Goal: Answer question/provide support: Ask a question

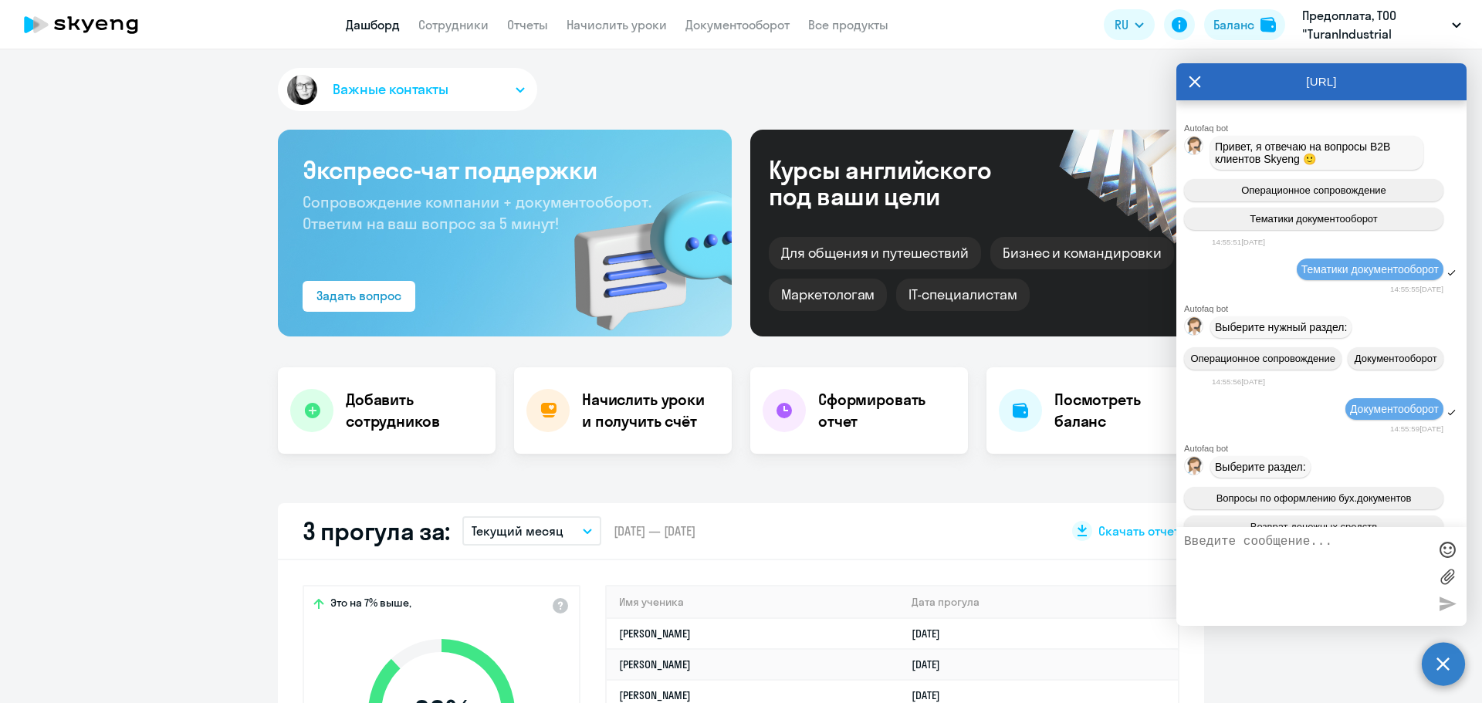
select select "30"
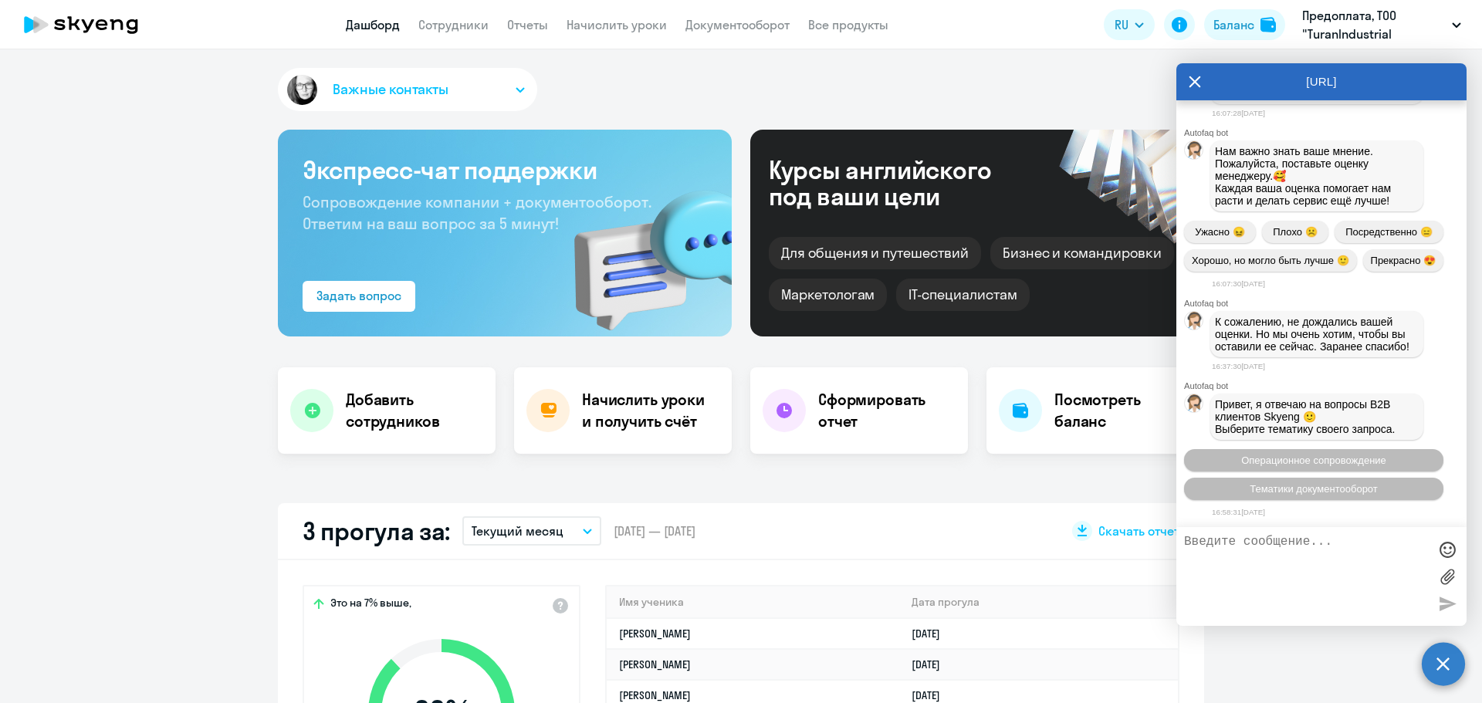
scroll to position [3986, 0]
type textarea "добрый день"
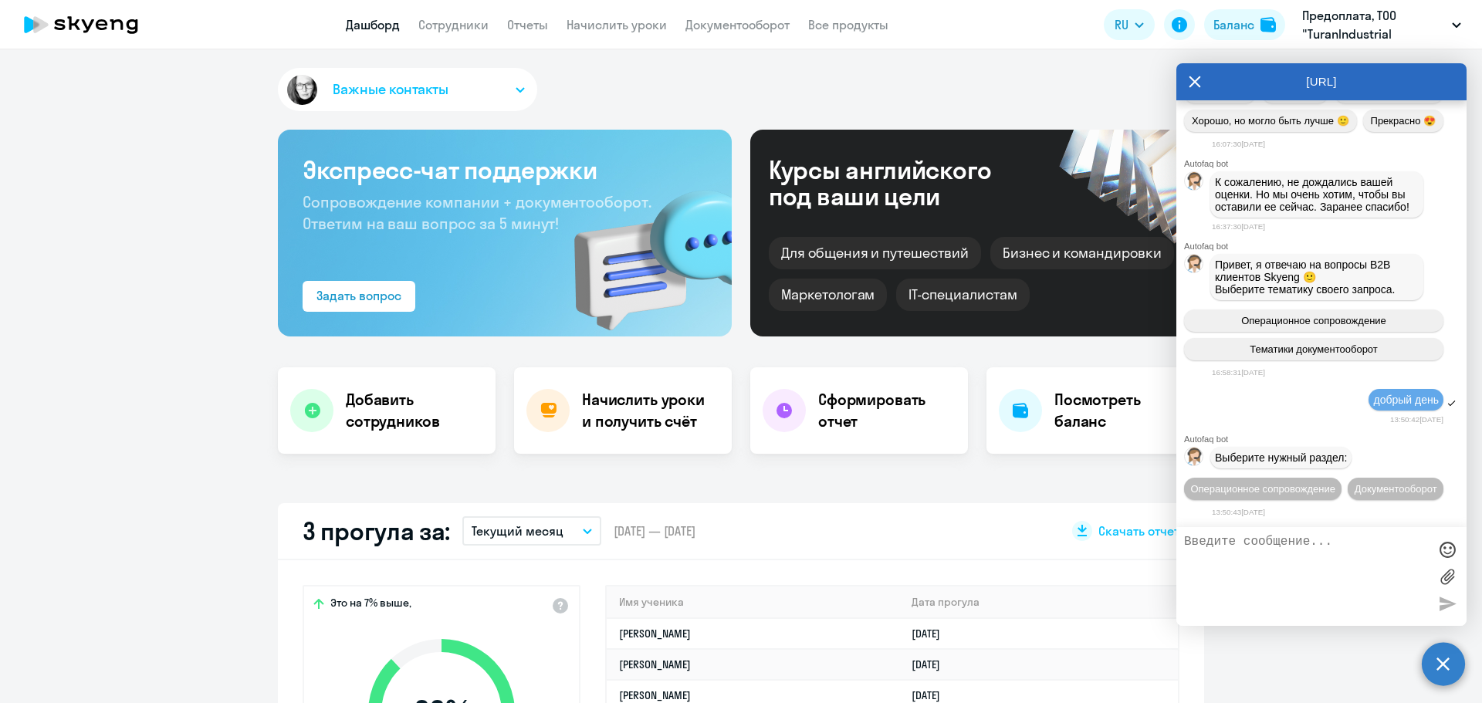
scroll to position [4155, 0]
click at [1287, 483] on span "Операционное сопровождение" at bounding box center [1262, 489] width 145 height 12
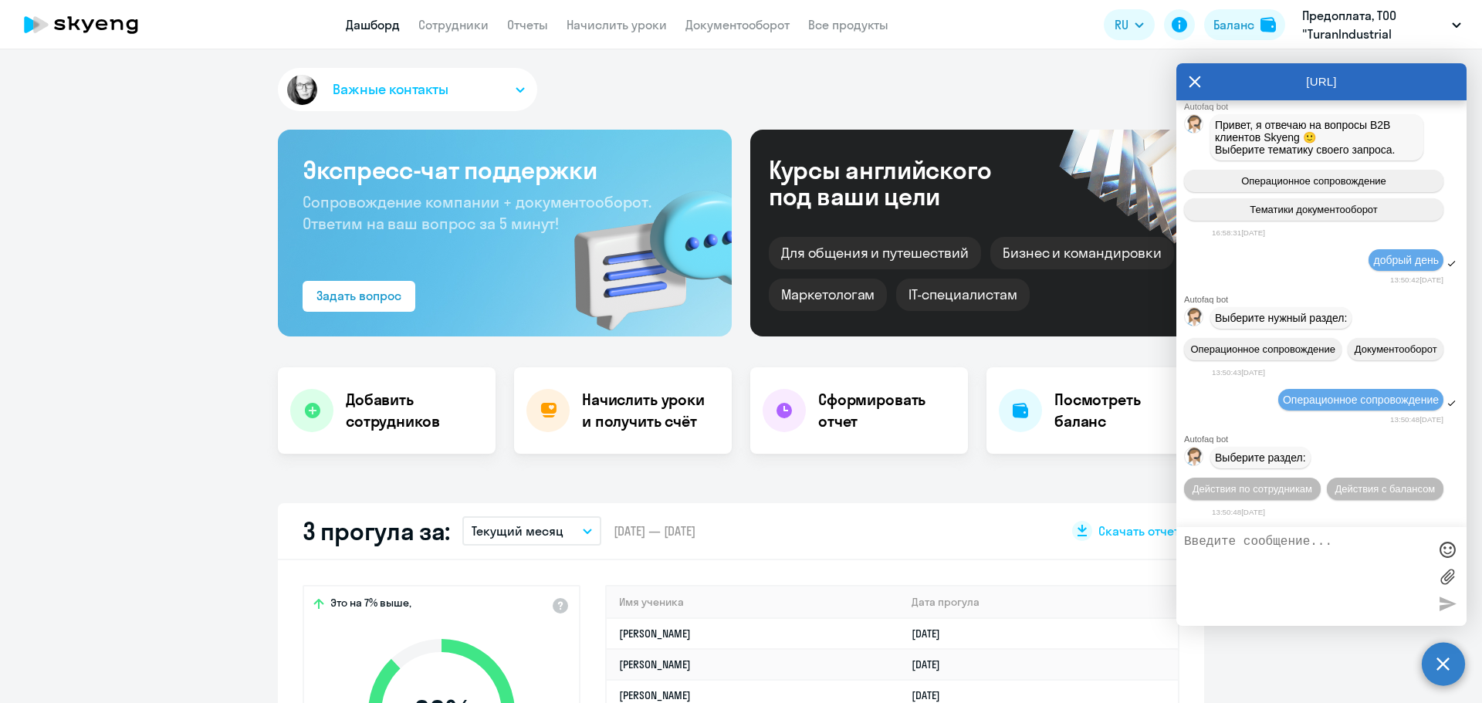
scroll to position [4323, 0]
click at [1312, 483] on span "Действия по сотрудникам" at bounding box center [1252, 489] width 120 height 12
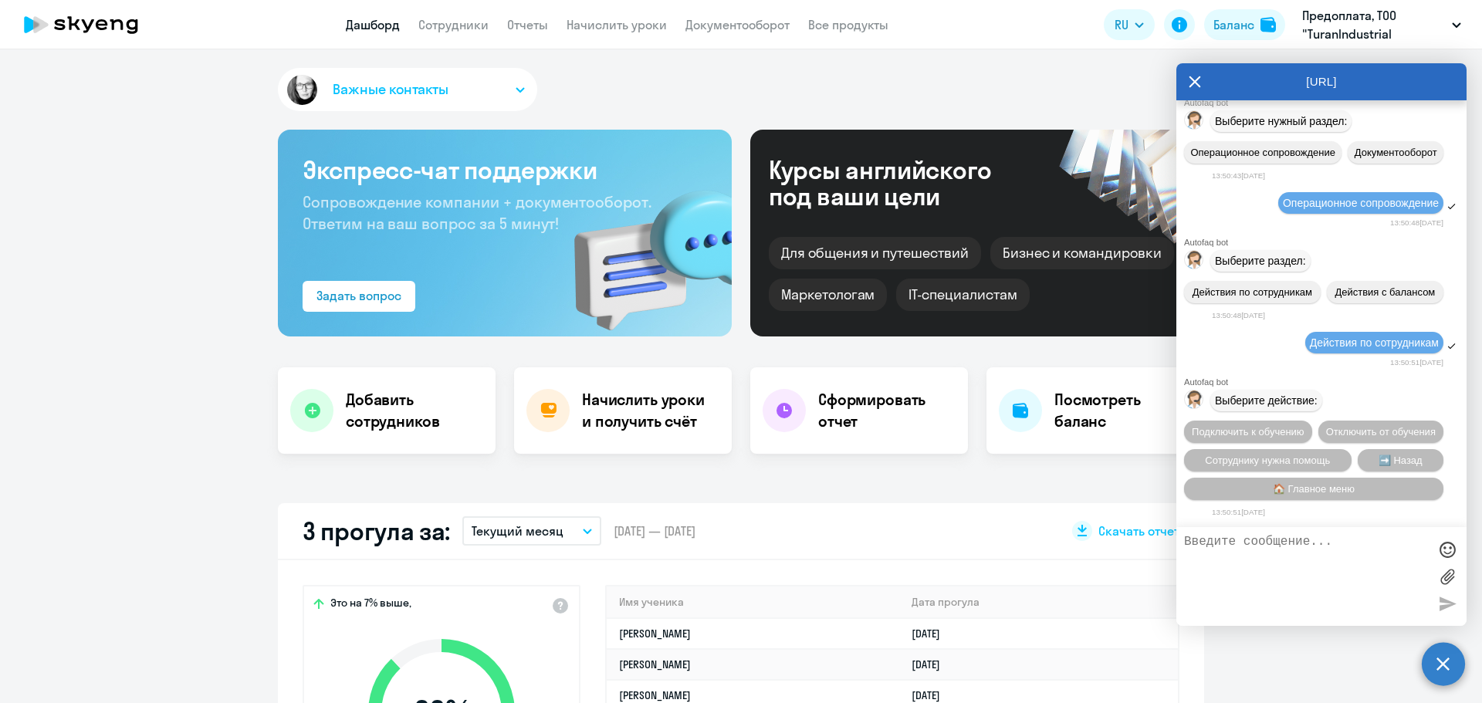
scroll to position [4551, 0]
click at [1287, 458] on span "Сотруднику нужна помощь" at bounding box center [1267, 461] width 125 height 12
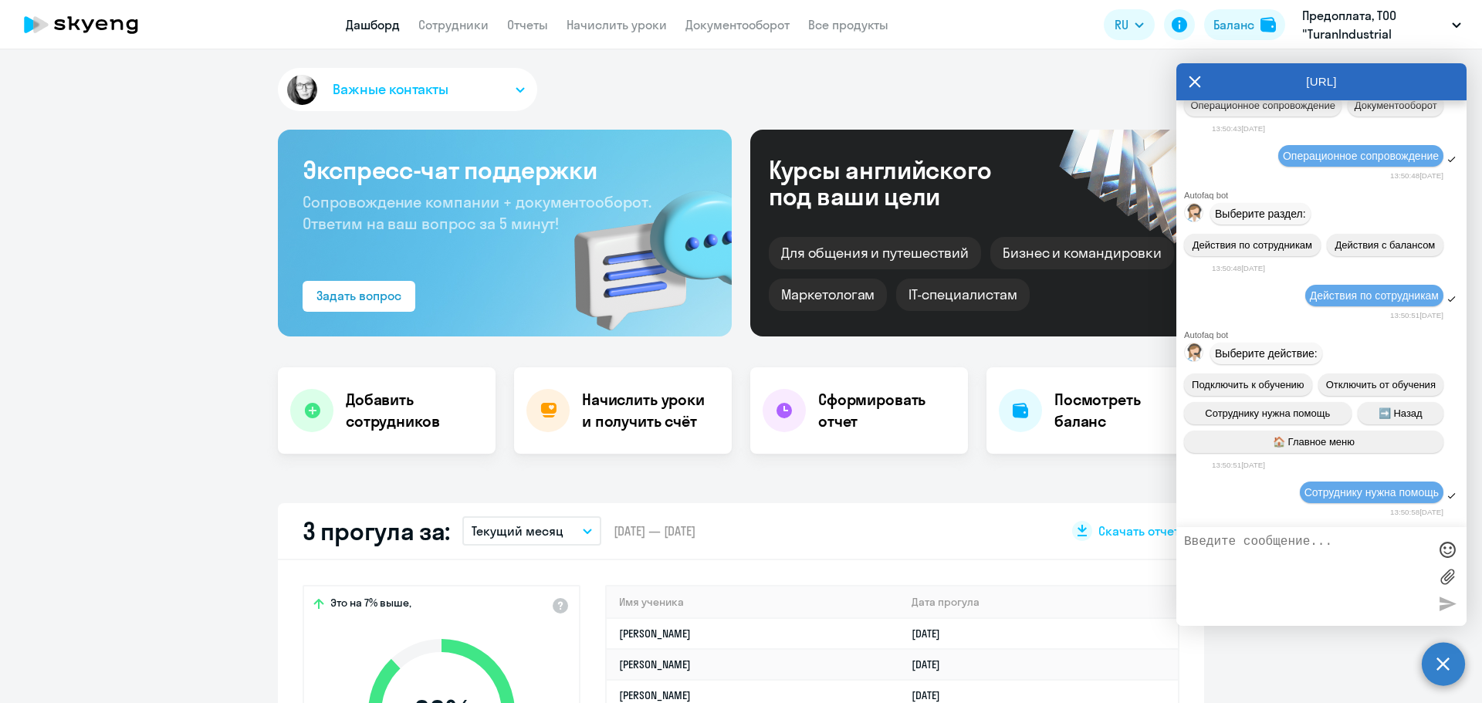
scroll to position [5086, 0]
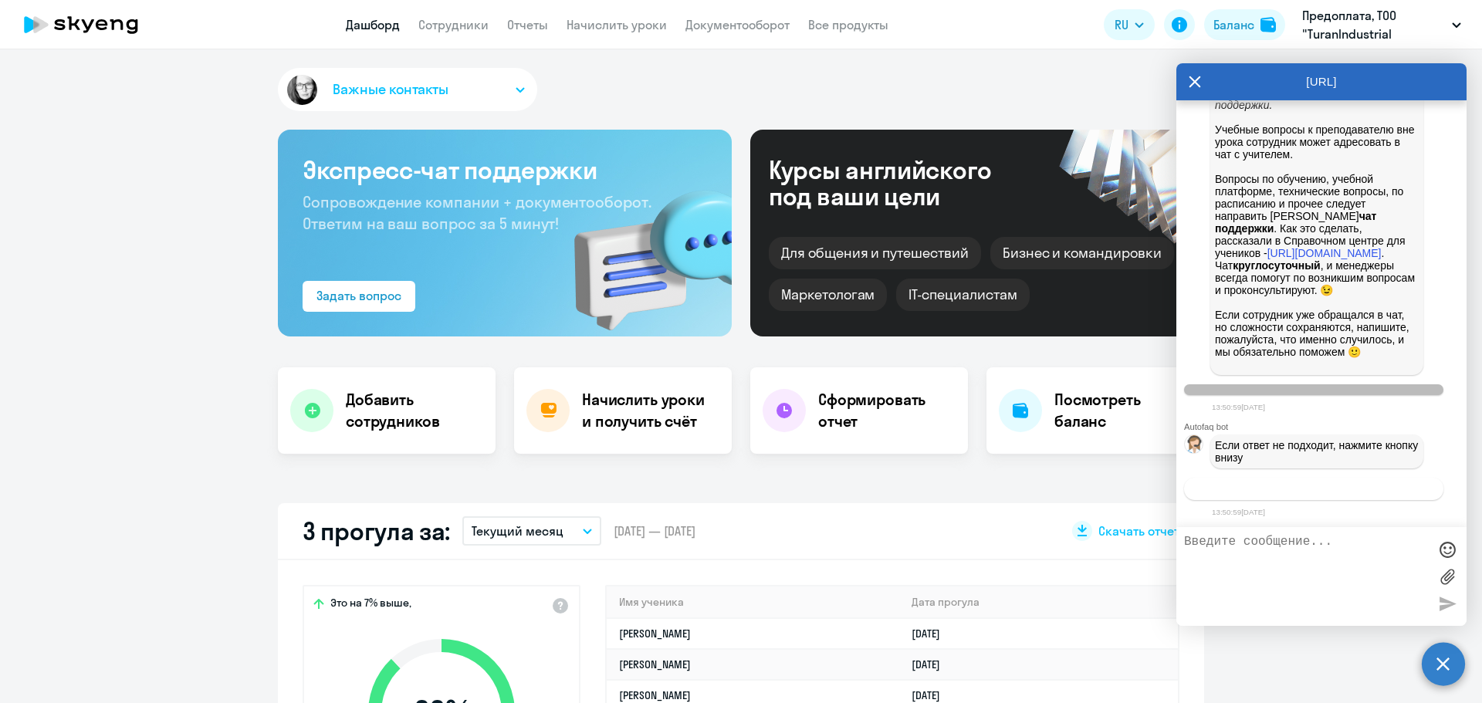
click at [1329, 483] on span "Связаться с менеджером" at bounding box center [1313, 489] width 118 height 12
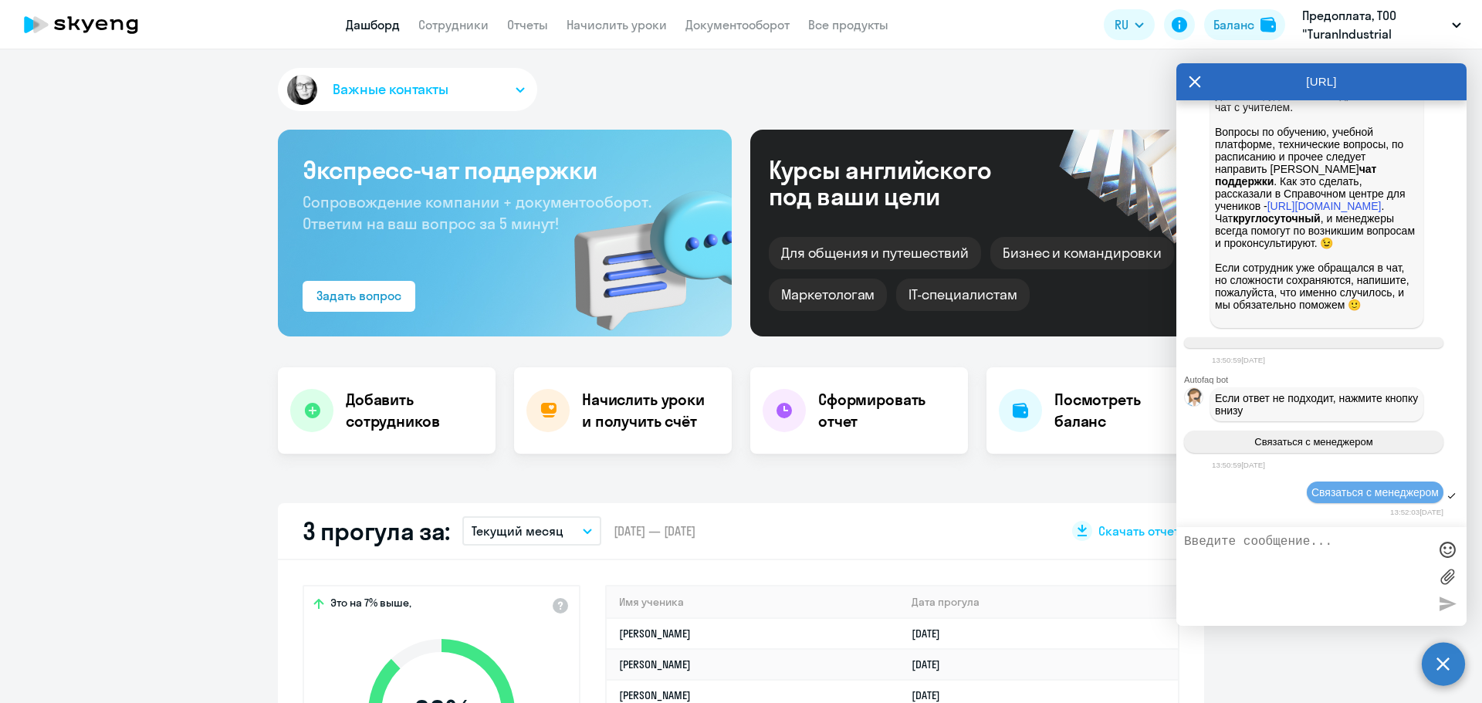
scroll to position [5133, 0]
click at [431, 29] on link "Сотрудники" at bounding box center [453, 24] width 70 height 15
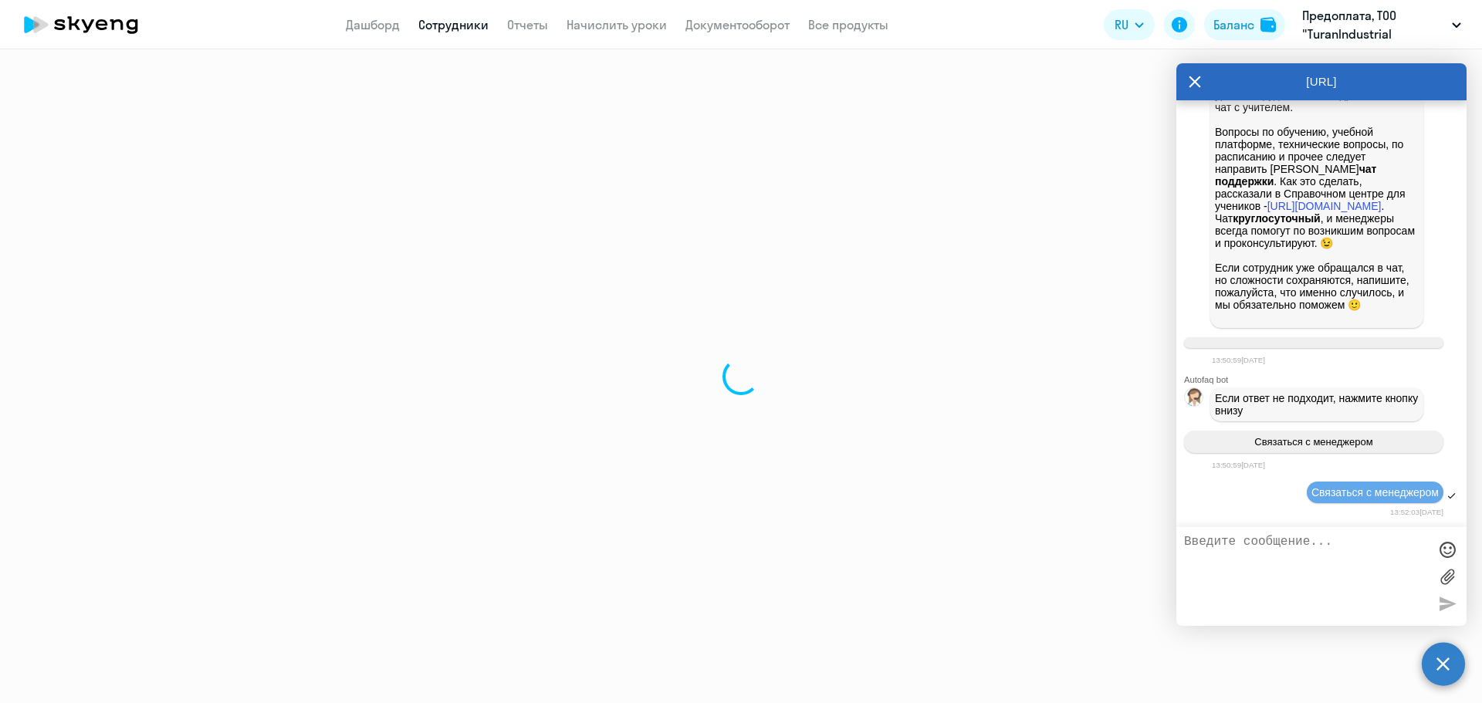
select select "30"
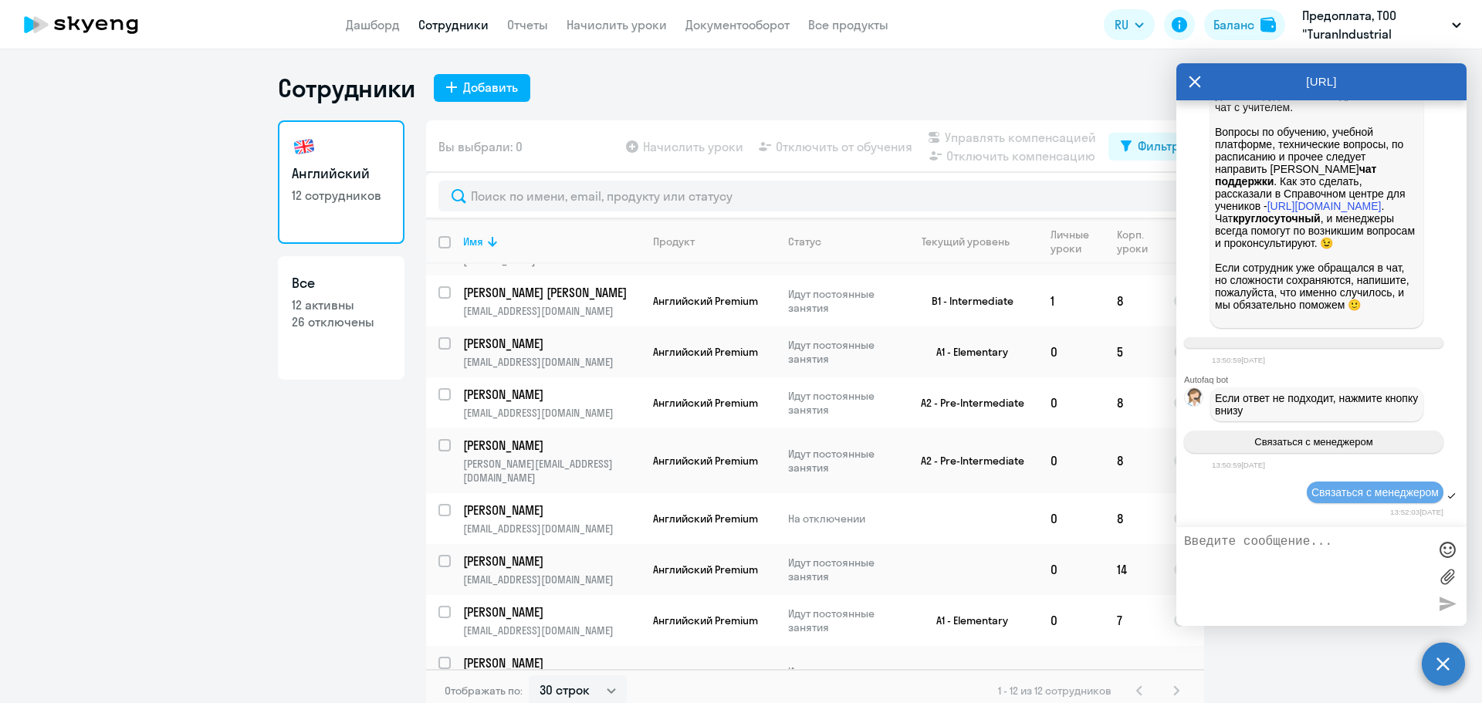
scroll to position [5133, 0]
